Goal: Information Seeking & Learning: Learn about a topic

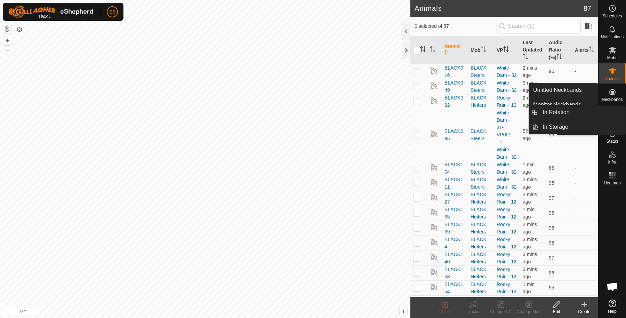
click at [610, 136] on icon at bounding box center [612, 133] width 8 height 8
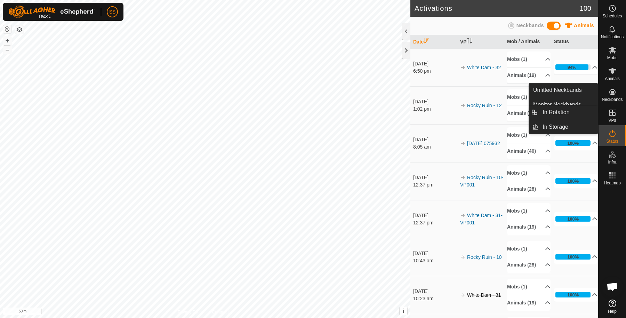
click at [612, 132] on icon at bounding box center [612, 133] width 6 height 7
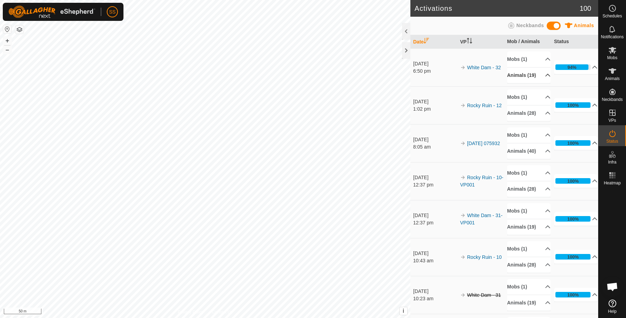
click at [527, 74] on p-accordion-header "Animals (19)" at bounding box center [528, 75] width 43 height 16
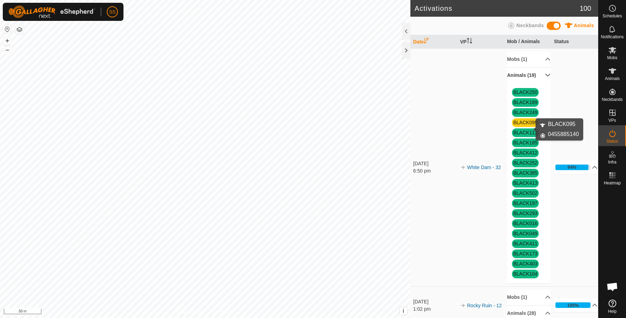
click at [525, 125] on link "BLACK095" at bounding box center [525, 123] width 24 height 6
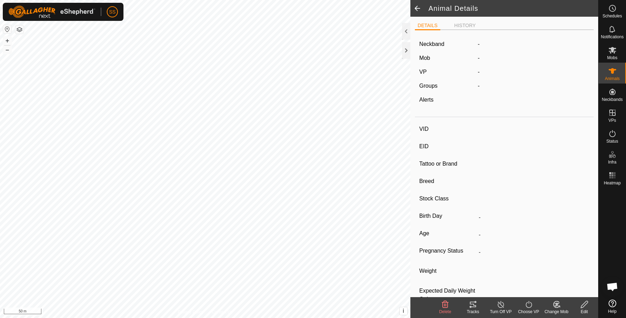
type input "BLACK095"
type input "-"
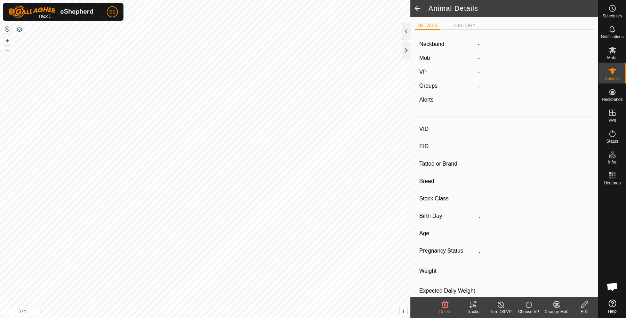
type input "370 kg"
type input "-"
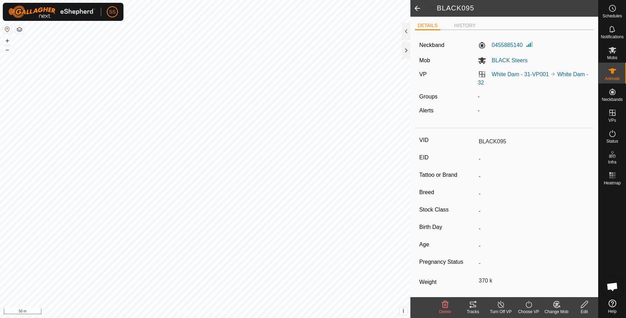
click at [459, 22] on ul "DETAILS HISTORY" at bounding box center [504, 25] width 179 height 9
click at [459, 27] on li "HISTORY" at bounding box center [464, 26] width 27 height 8
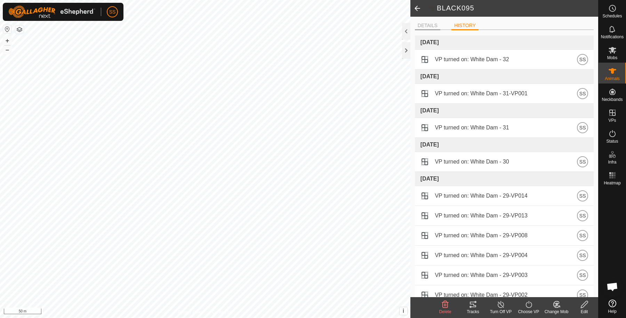
click at [418, 23] on li "DETAILS" at bounding box center [427, 26] width 25 height 8
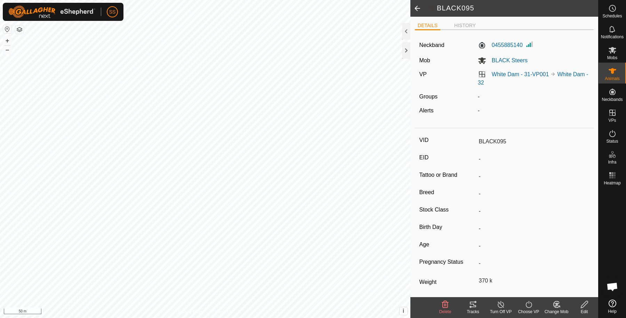
click at [416, 8] on span at bounding box center [417, 8] width 14 height 17
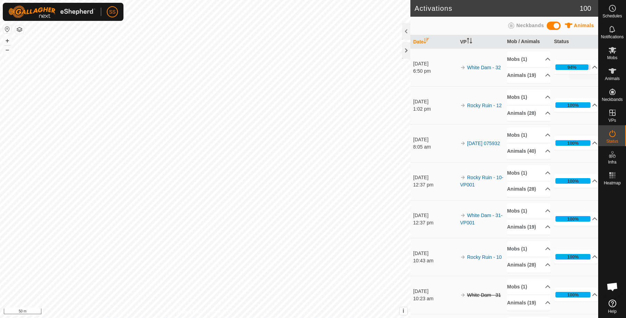
click at [609, 67] on icon at bounding box center [612, 71] width 8 height 8
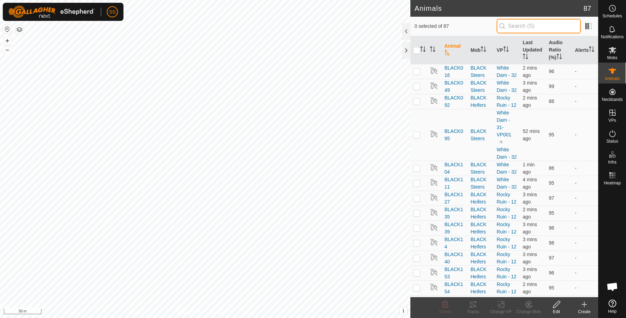
click at [520, 25] on input "text" at bounding box center [538, 26] width 84 height 15
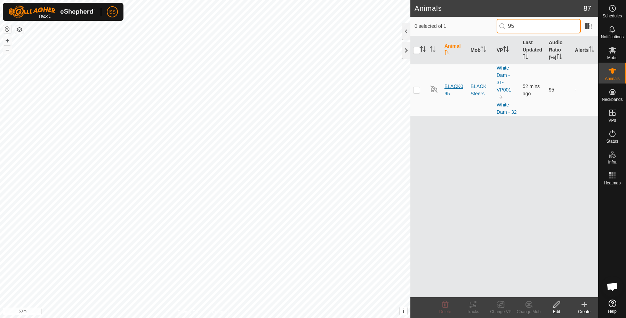
type input "95"
click at [447, 87] on span "BLACK095" at bounding box center [454, 90] width 21 height 15
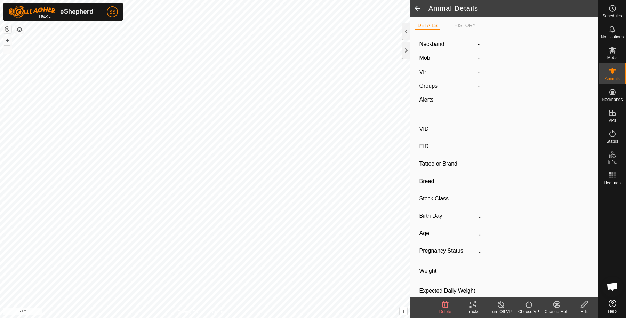
type input "BLACK095"
type input "-"
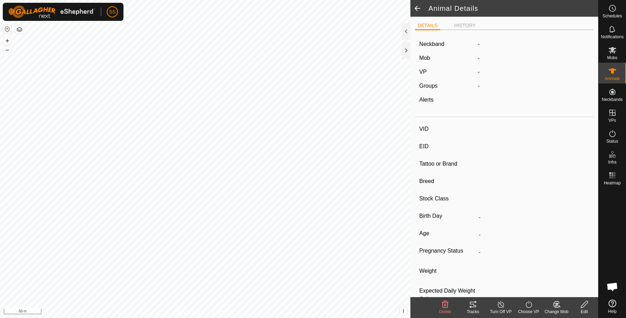
type input "370 kg"
type input "-"
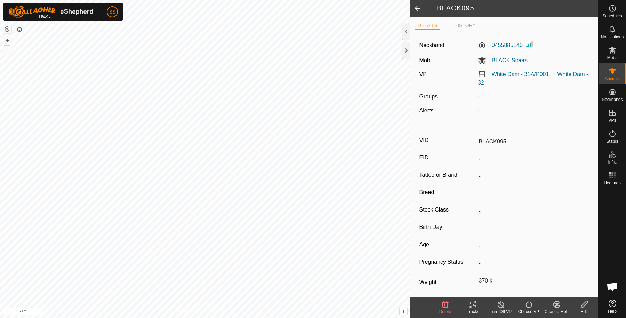
click at [460, 22] on ul "DETAILS HISTORY" at bounding box center [504, 25] width 179 height 9
click at [459, 29] on li "HISTORY" at bounding box center [464, 26] width 27 height 8
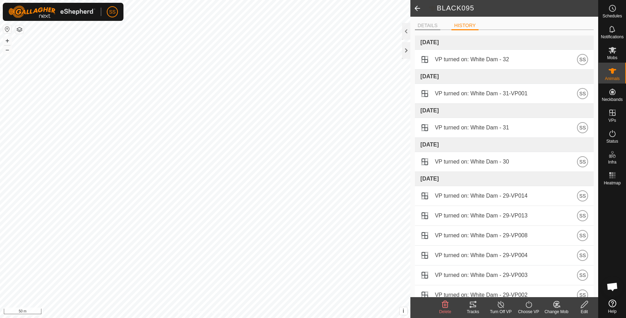
click at [425, 25] on li "DETAILS" at bounding box center [427, 26] width 25 height 8
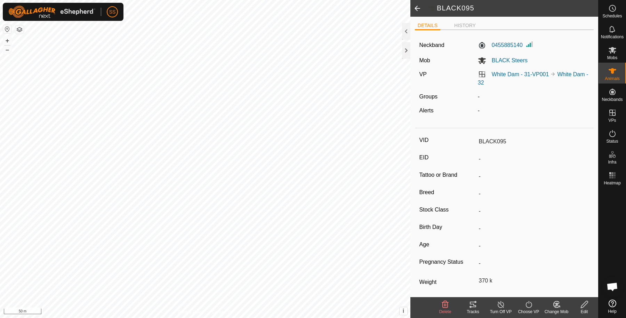
click at [415, 3] on span at bounding box center [417, 8] width 14 height 17
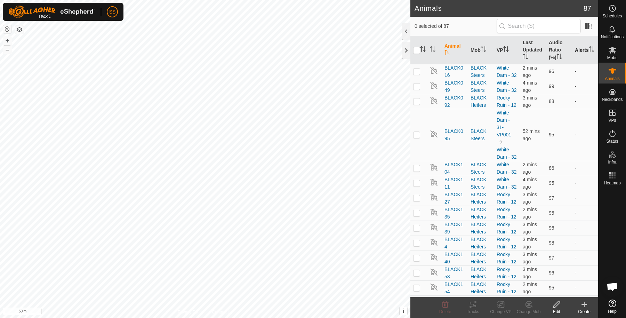
click at [578, 44] on th "Alerts" at bounding box center [585, 50] width 26 height 28
click at [585, 24] on span at bounding box center [587, 26] width 11 height 11
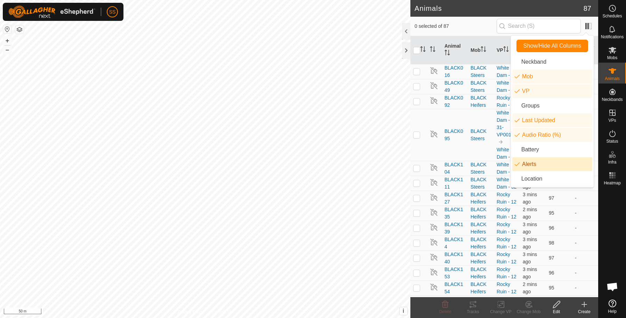
click at [537, 159] on li "Alerts" at bounding box center [552, 164] width 80 height 14
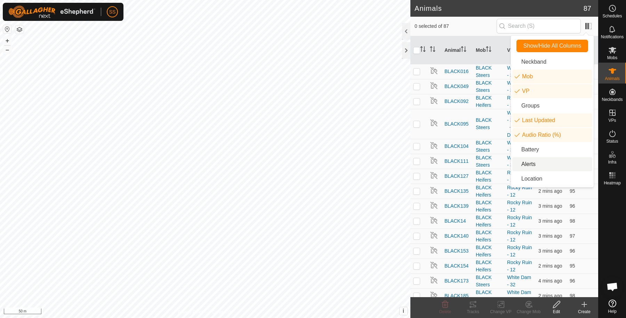
click at [538, 161] on li "Alerts" at bounding box center [552, 164] width 80 height 14
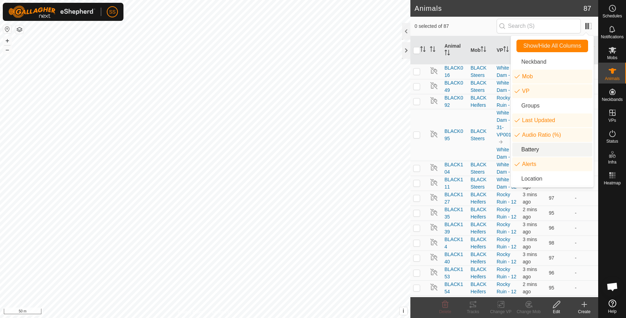
click at [540, 148] on li "Battery" at bounding box center [552, 149] width 80 height 14
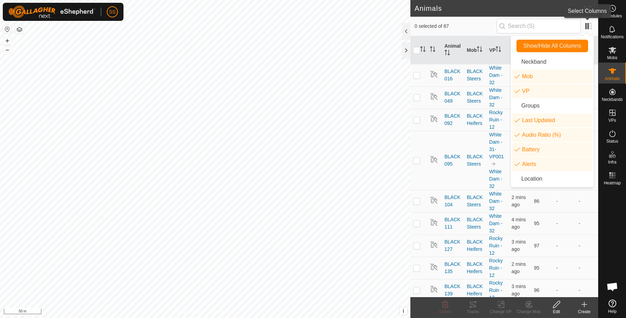
click at [582, 27] on app-column-selector at bounding box center [586, 26] width 13 height 14
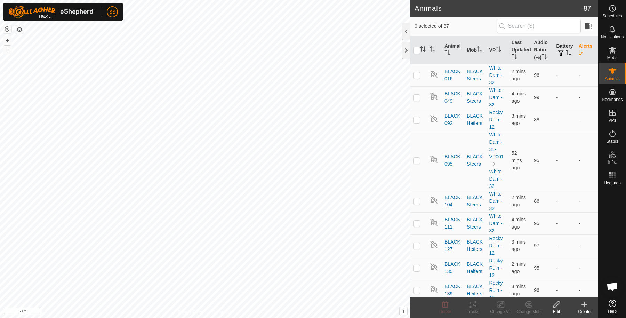
click at [561, 47] on th "Battery" at bounding box center [564, 50] width 22 height 28
click at [507, 26] on input "text" at bounding box center [538, 26] width 84 height 15
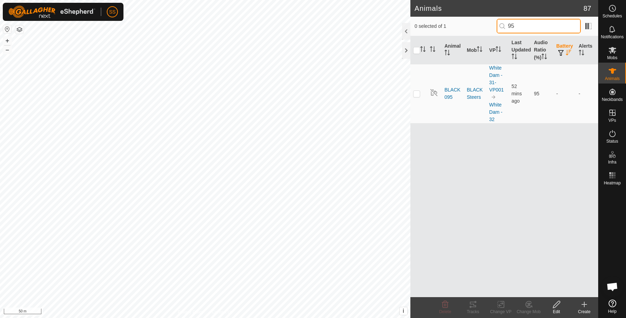
type input "95"
click at [513, 89] on td "52 mins ago" at bounding box center [519, 93] width 22 height 59
click at [417, 92] on p-checkbox at bounding box center [416, 94] width 7 height 6
checkbox input "true"
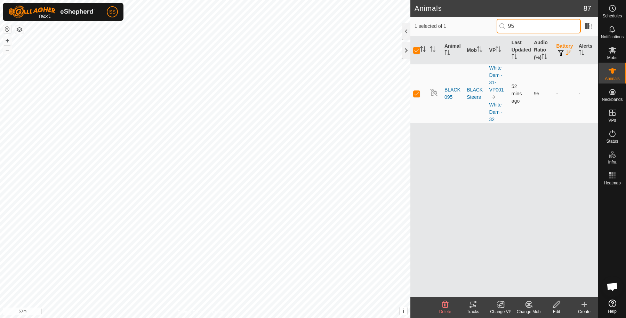
click at [527, 27] on input "95" at bounding box center [538, 26] width 84 height 15
type input "9"
checkbox input "false"
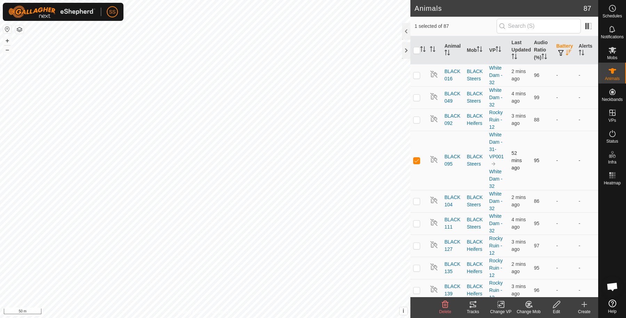
click at [414, 160] on p-checkbox at bounding box center [416, 160] width 7 height 6
checkbox input "false"
click at [519, 45] on th "Last Updated" at bounding box center [519, 50] width 22 height 28
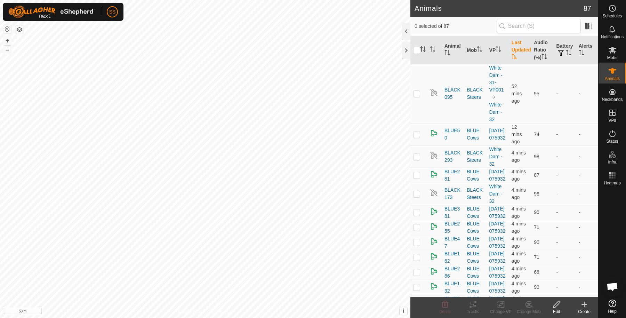
click at [515, 49] on th "Last Updated" at bounding box center [519, 50] width 22 height 28
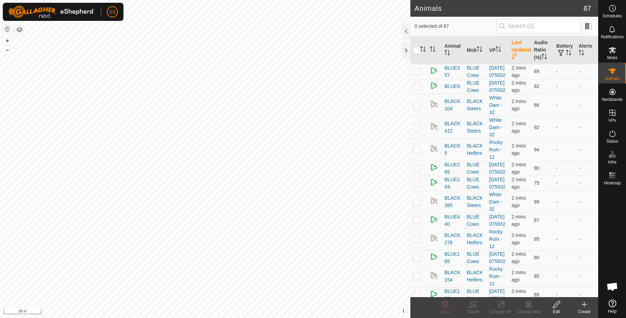
click at [515, 49] on th "Last Updated" at bounding box center [519, 50] width 22 height 28
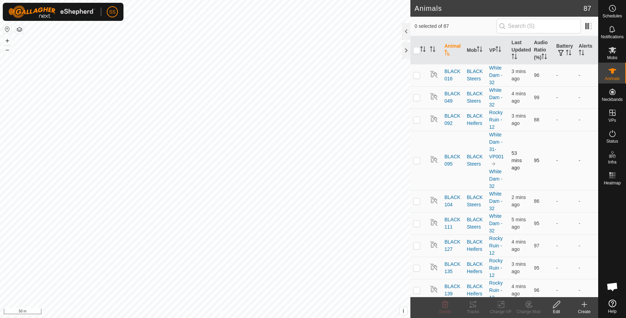
click at [420, 157] on td at bounding box center [418, 160] width 17 height 59
checkbox input "true"
click at [446, 159] on span "BLACK095" at bounding box center [452, 160] width 17 height 15
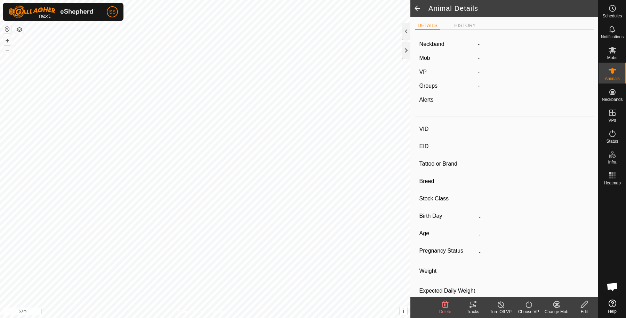
type input "BLACK095"
type input "-"
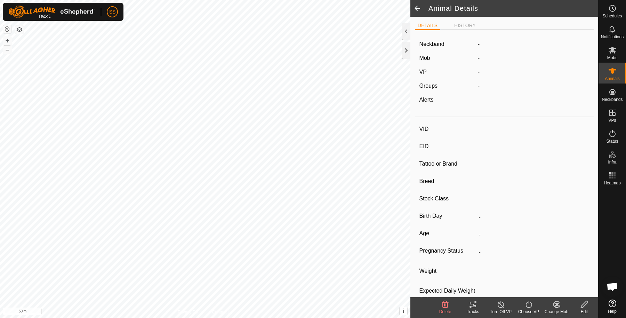
type input "370 kg"
type input "-"
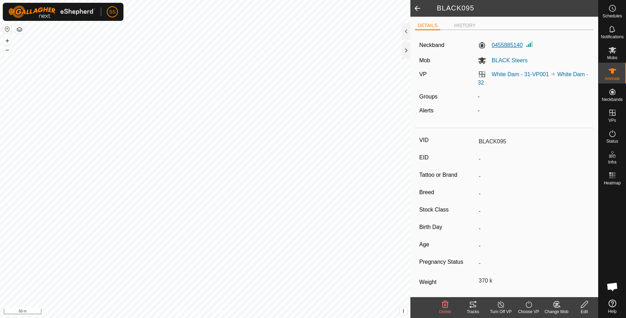
click at [498, 43] on label "0455885140" at bounding box center [500, 45] width 45 height 8
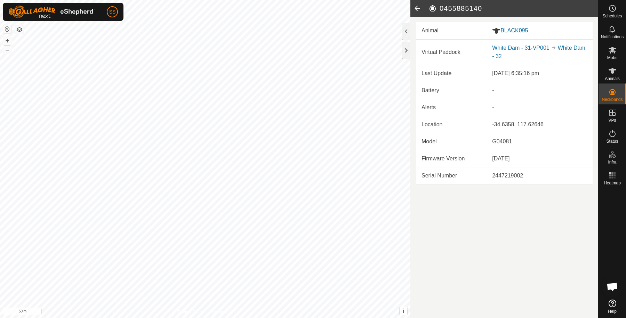
click at [416, 8] on icon at bounding box center [417, 8] width 14 height 17
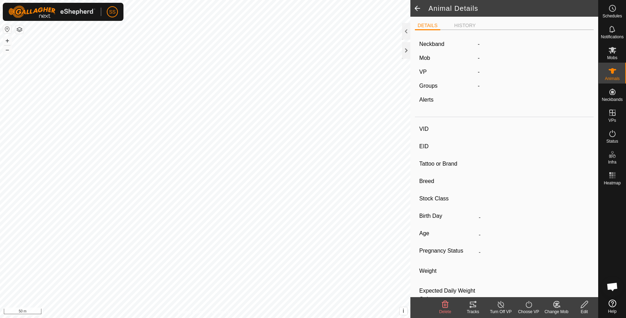
type input "BLACK095"
type input "-"
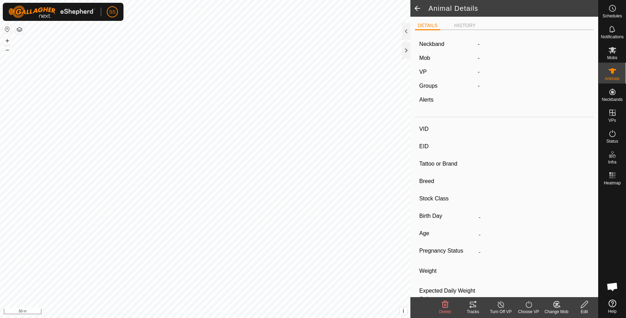
type input "370 kg"
type input "-"
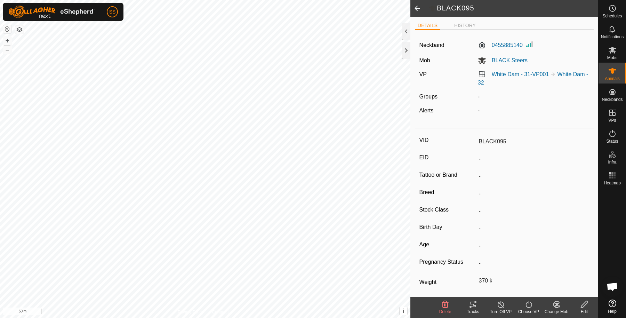
click at [418, 11] on span at bounding box center [417, 8] width 14 height 17
